Goal: Transaction & Acquisition: Purchase product/service

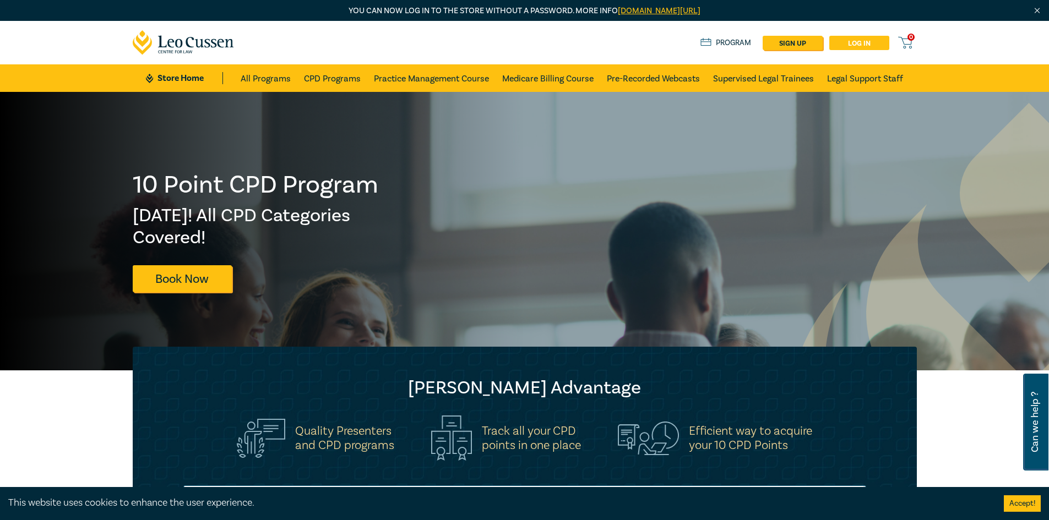
click at [861, 40] on link "Log in" at bounding box center [859, 43] width 60 height 14
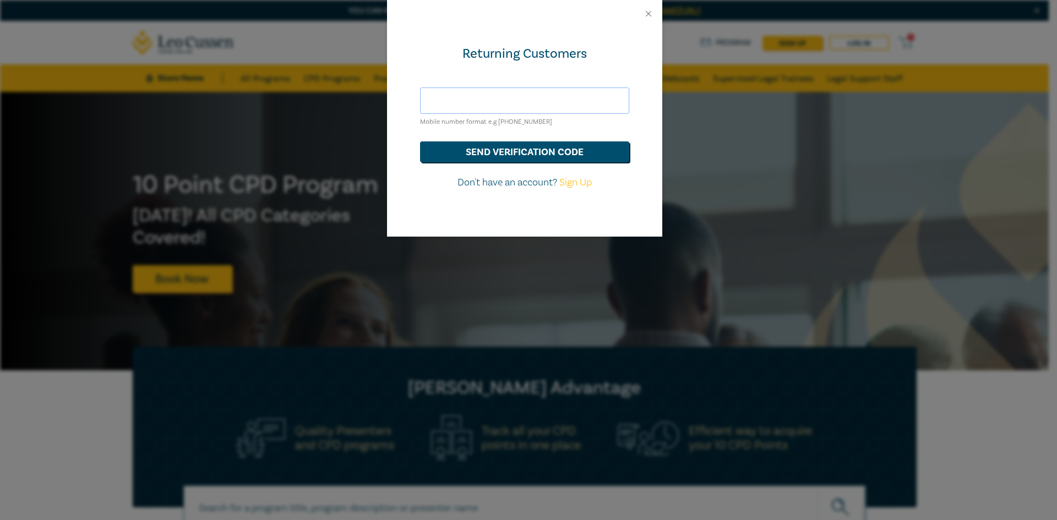
click at [449, 103] on input "text" at bounding box center [524, 101] width 209 height 26
type input "perry@australianmigrationlawyers.com.au"
click at [501, 150] on button "send verification code" at bounding box center [524, 151] width 209 height 21
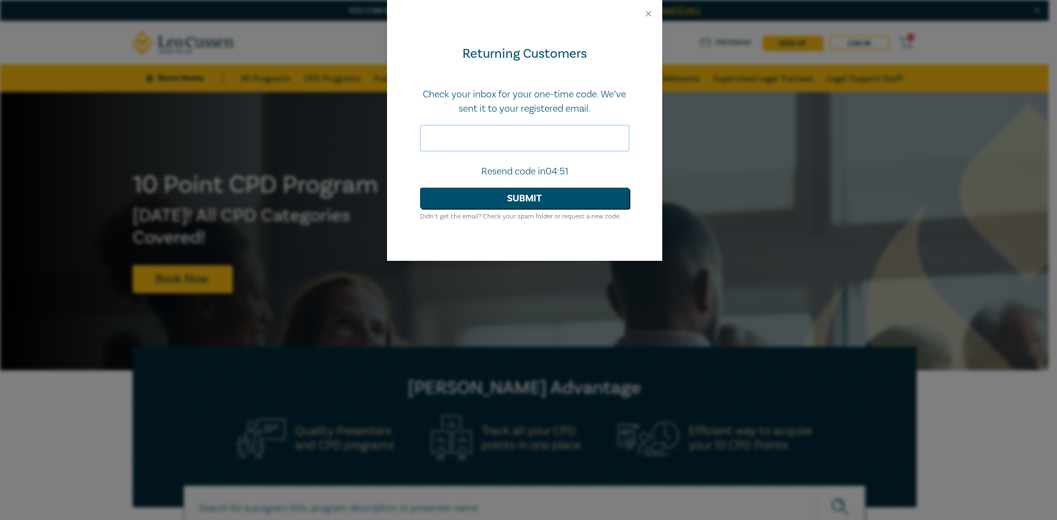
click at [547, 145] on input "text" at bounding box center [524, 138] width 209 height 26
type input "183858"
click at [565, 200] on button "Submit" at bounding box center [524, 198] width 209 height 21
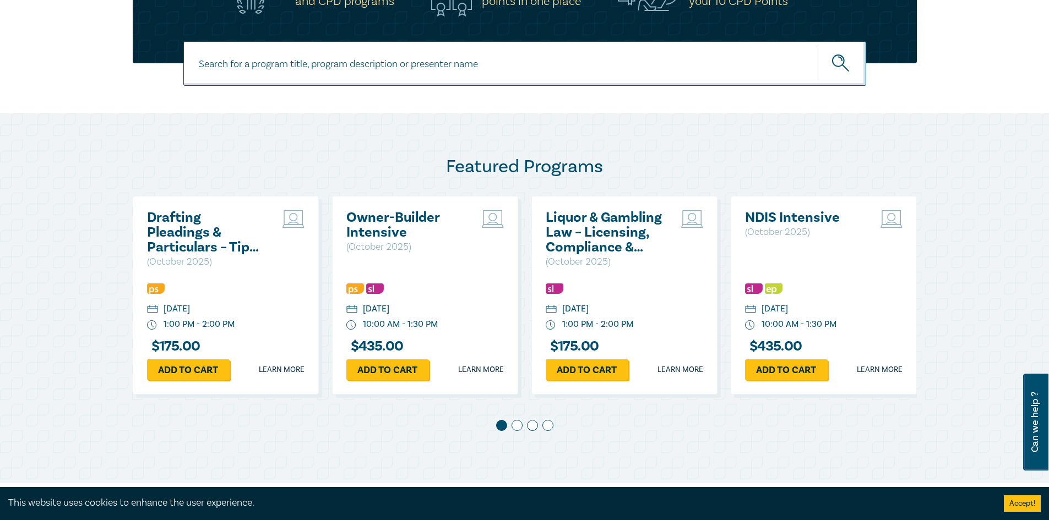
scroll to position [440, 0]
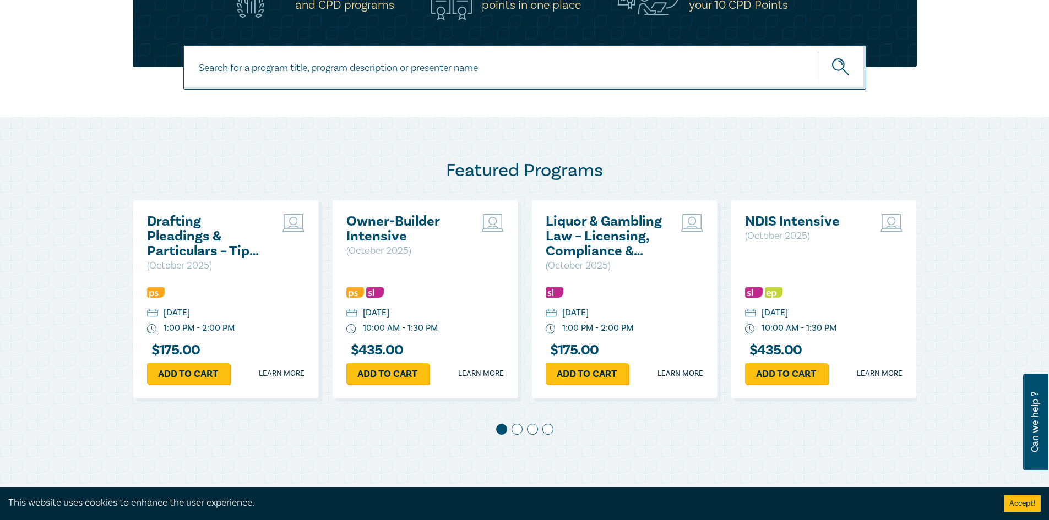
click at [509, 432] on div at bounding box center [525, 431] width 784 height 15
click at [520, 430] on span at bounding box center [516, 429] width 11 height 11
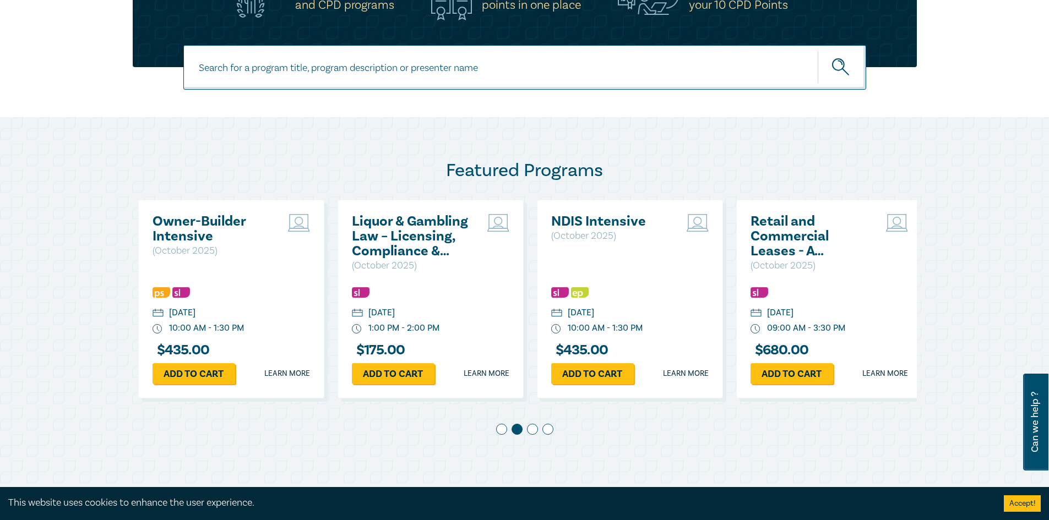
scroll to position [0, 199]
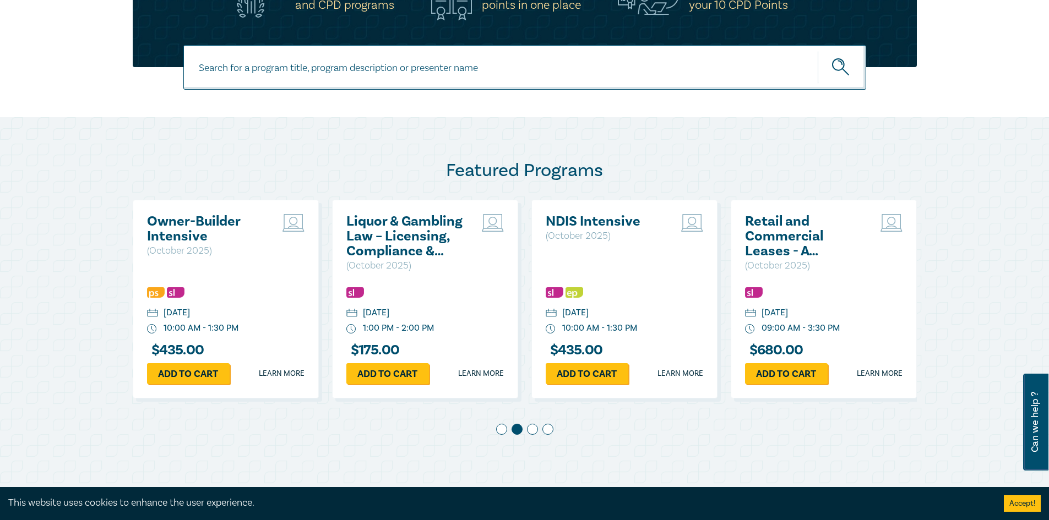
click at [543, 432] on span at bounding box center [547, 429] width 11 height 11
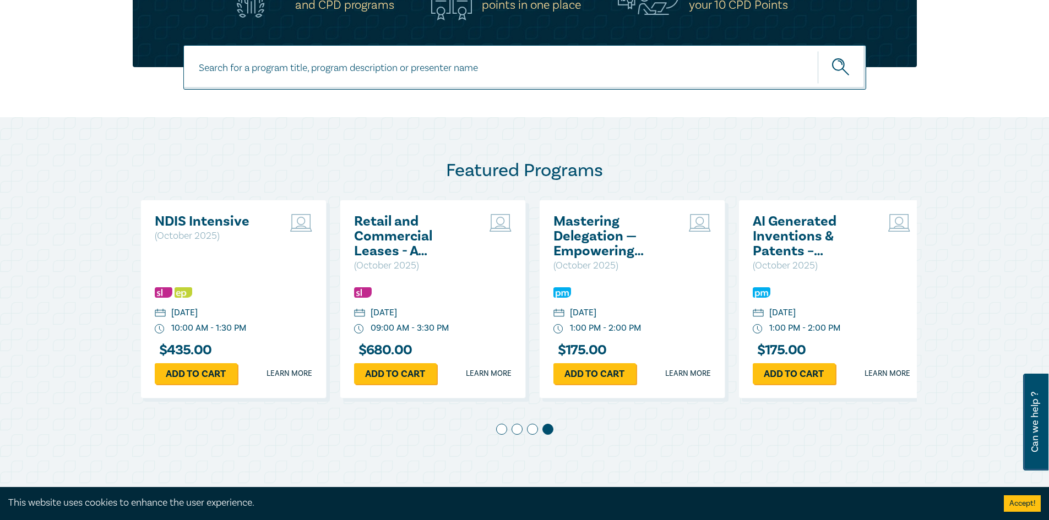
scroll to position [0, 598]
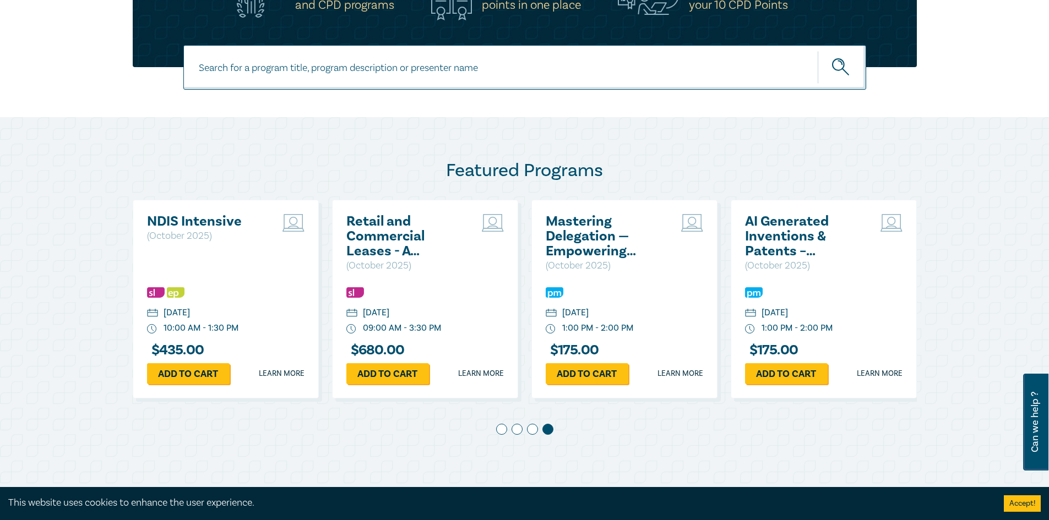
click at [576, 243] on h2 "Mastering Delegation — Empowering Junior Lawyers for Success" at bounding box center [604, 236] width 118 height 45
click at [568, 217] on h2 "Mastering Delegation — Empowering Junior Lawyers for Success" at bounding box center [604, 236] width 118 height 45
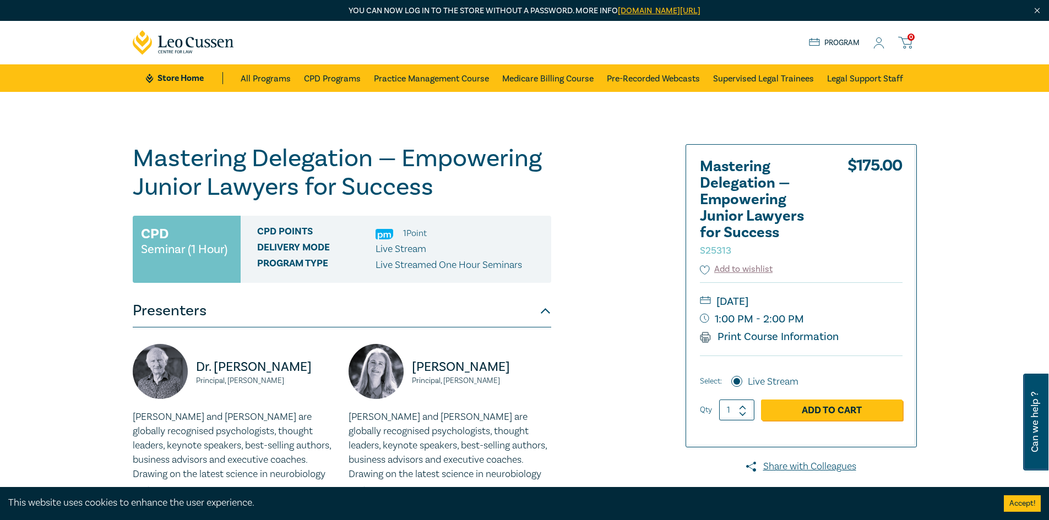
click at [595, 293] on div "Mastering Delegation — Empowering Junior Lawyers for Success S25313 CPD Seminar…" at bounding box center [391, 419] width 531 height 550
click at [826, 410] on link "Add to Cart" at bounding box center [831, 410] width 141 height 21
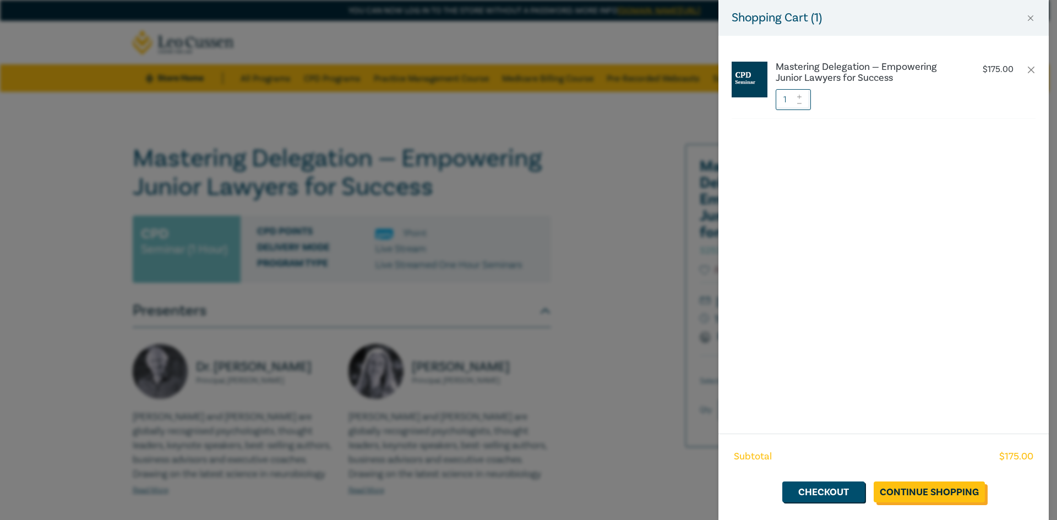
click at [912, 495] on link "Continue Shopping" at bounding box center [928, 492] width 111 height 21
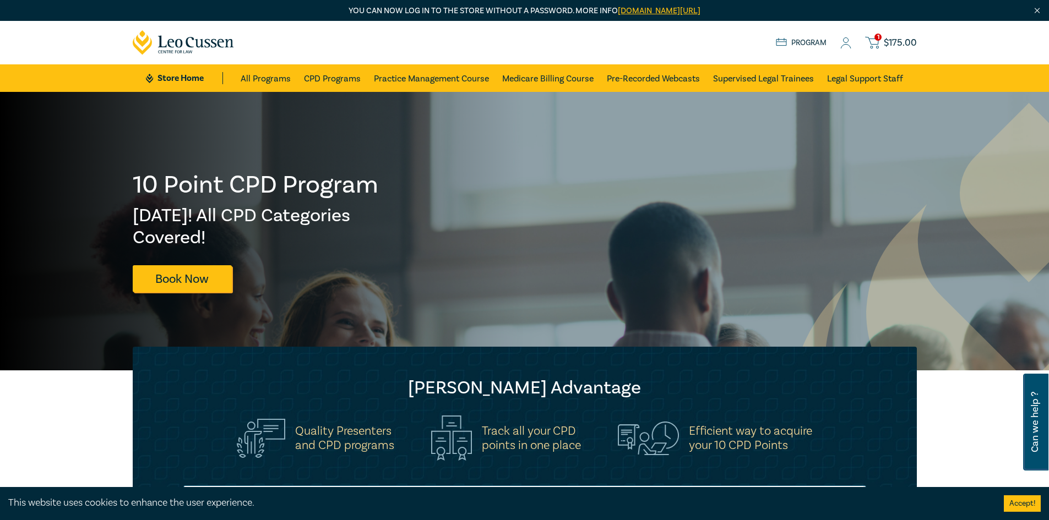
click at [903, 42] on span "$ 175.00" at bounding box center [899, 43] width 33 height 12
